Goal: Complete application form: Complete application form

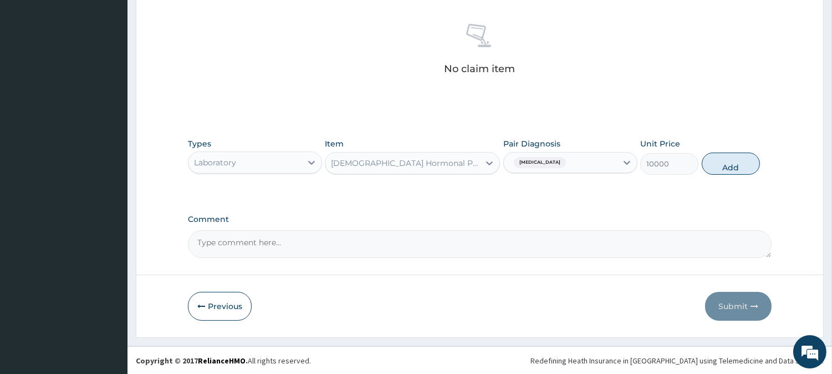
click at [464, 169] on div "[DEMOGRAPHIC_DATA] Hormonal Profile: FSH-LH-[MEDICAL_DATA]-[MEDICAL_DATA] - [Se…" at bounding box center [402, 163] width 154 height 18
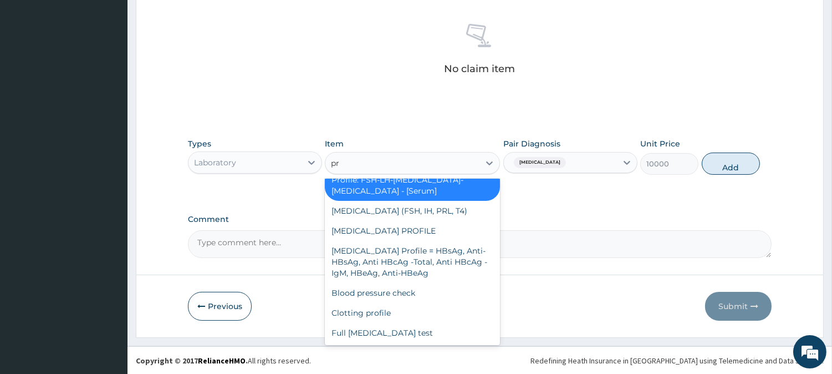
scroll to position [1145, 0]
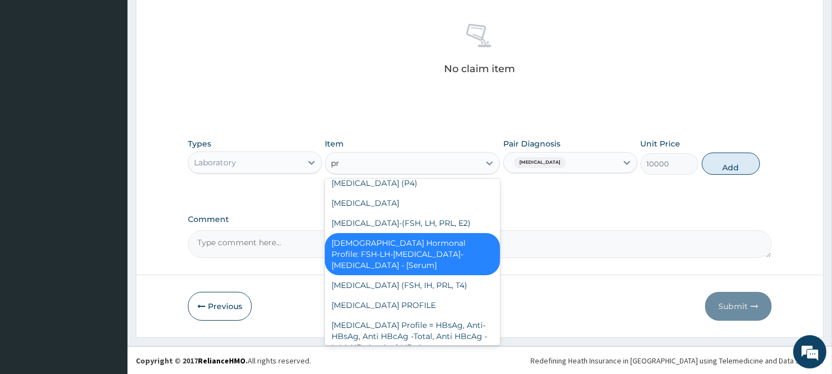
type input "pre"
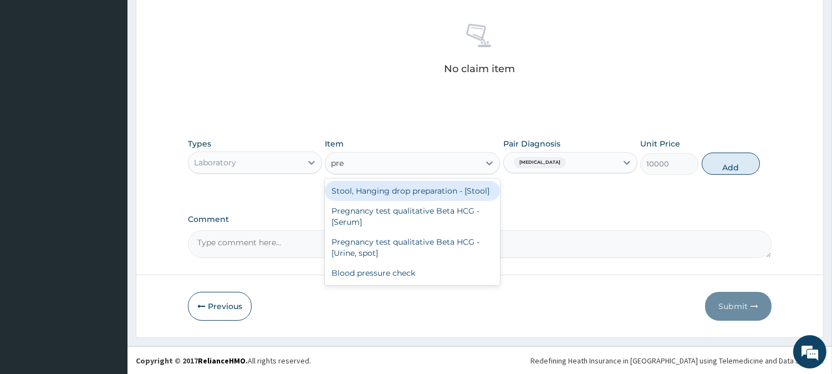
scroll to position [0, 0]
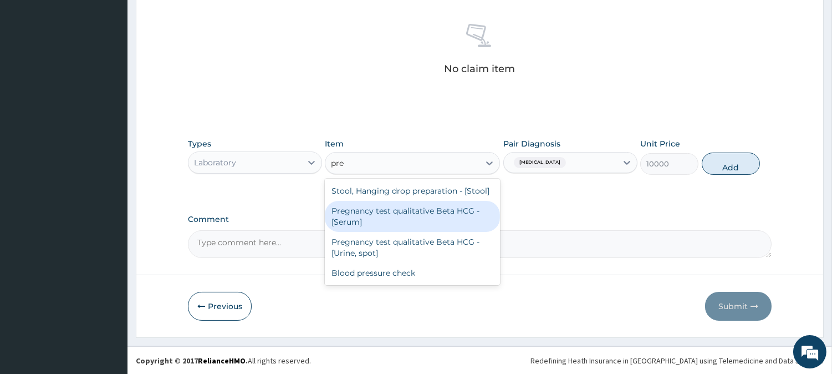
click at [397, 215] on div "Pregnancy test qualitative Beta HCG - [Serum]" at bounding box center [412, 216] width 175 height 31
type input "1200"
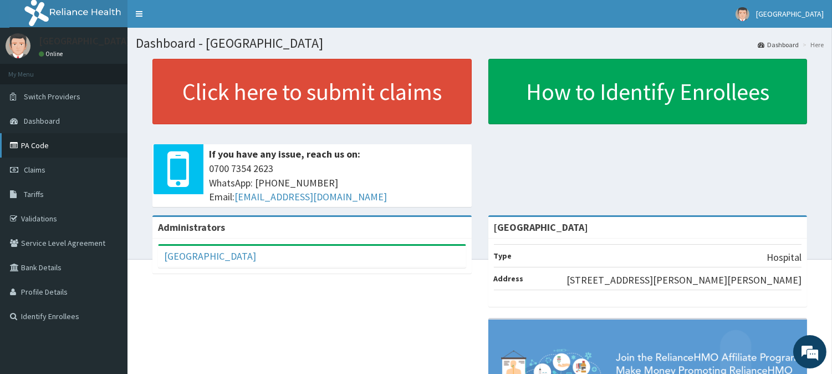
click at [6, 147] on link "PA Code" at bounding box center [64, 145] width 128 height 24
